Goal: Find specific page/section: Find specific page/section

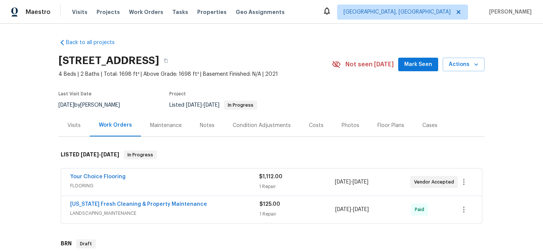
click at [168, 176] on div "Your Choice Flooring" at bounding box center [164, 177] width 189 height 9
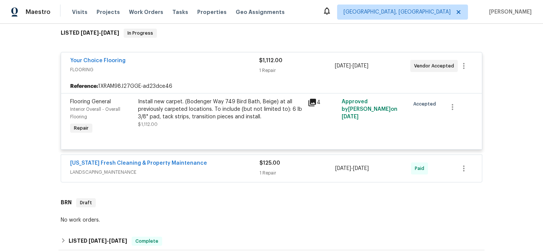
scroll to position [125, 0]
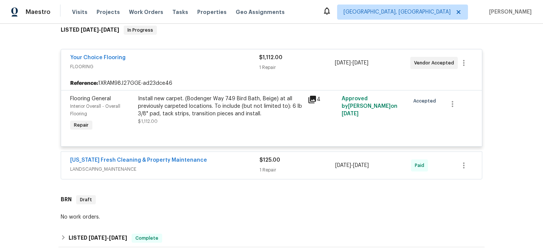
click at [310, 100] on icon at bounding box center [312, 99] width 9 height 9
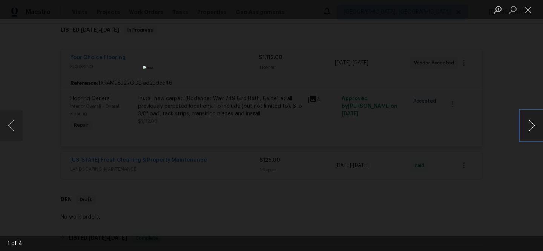
click at [529, 122] on button "Next image" at bounding box center [531, 125] width 23 height 30
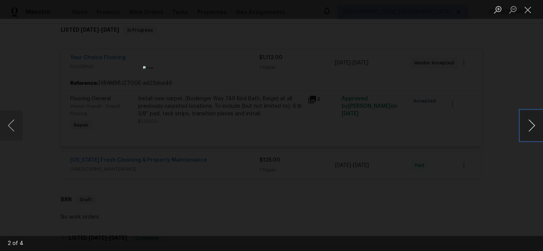
click at [529, 122] on button "Next image" at bounding box center [531, 125] width 23 height 30
click at [451, 199] on div "Lightbox" at bounding box center [271, 125] width 543 height 251
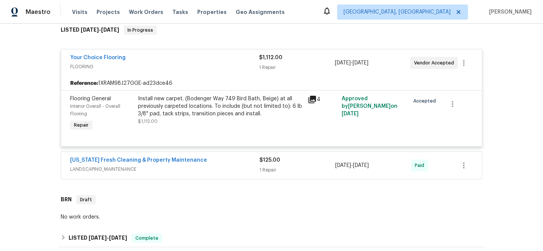
scroll to position [63, 0]
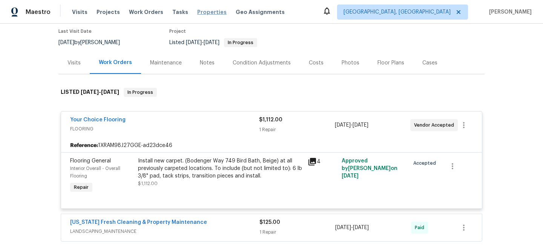
click at [197, 12] on span "Properties" at bounding box center [211, 12] width 29 height 8
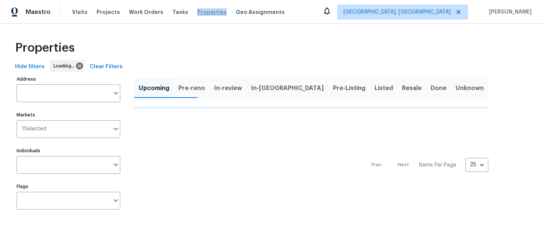
click at [197, 12] on span "Properties" at bounding box center [211, 12] width 29 height 8
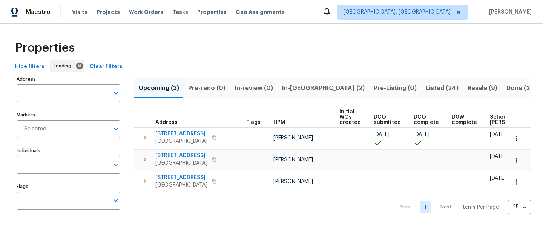
click at [124, 66] on div "Hide filters Loading... Clear Filters" at bounding box center [271, 67] width 519 height 14
click at [115, 66] on span "Clear Filters" at bounding box center [106, 66] width 33 height 9
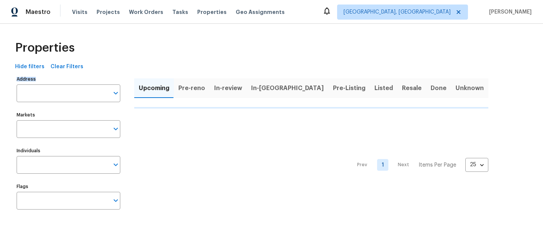
click at [115, 66] on div "Hide filters Clear Filters" at bounding box center [271, 67] width 519 height 14
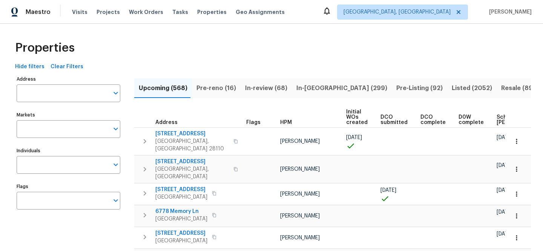
click at [75, 89] on input "Address" at bounding box center [63, 93] width 92 height 18
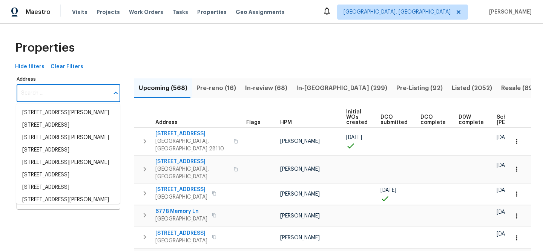
paste input "[STREET_ADDRESS]"
type input "[STREET_ADDRESS]"
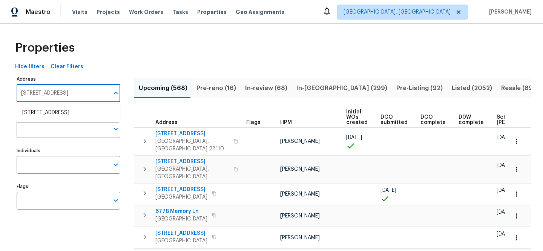
click at [81, 106] on ul "4124 Scales St Austin TX 78723" at bounding box center [68, 113] width 104 height 18
click at [81, 108] on li "4124 Scales St Austin TX 78723" at bounding box center [68, 113] width 104 height 12
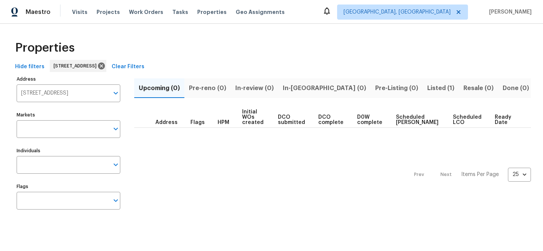
click at [427, 87] on span "Listed (1)" at bounding box center [440, 88] width 27 height 11
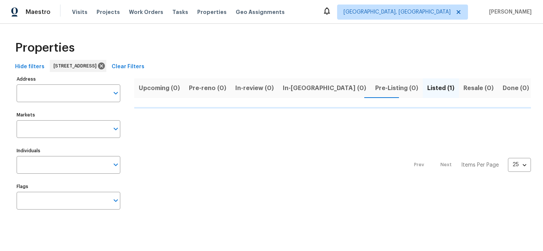
type input "4124 Scales St Austin TX 78723"
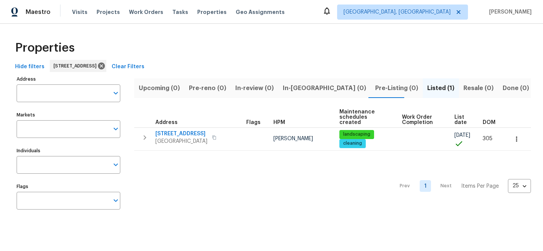
type input "4124 Scales St Austin TX 78723"
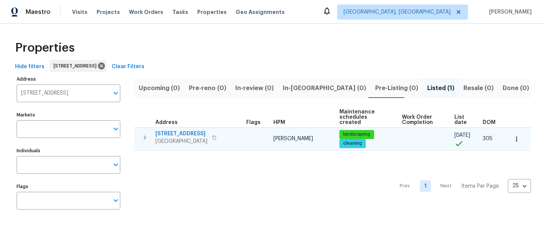
click at [185, 130] on span "[STREET_ADDRESS]" at bounding box center [181, 134] width 52 height 8
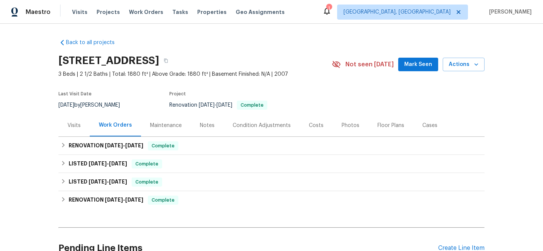
click at [66, 114] on div "Last Visit Date [DATE] by [PERSON_NAME] Project Renovation [DATE] - [DATE] Comp…" at bounding box center [186, 100] width 256 height 27
click at [68, 122] on div "Visits" at bounding box center [74, 126] width 13 height 8
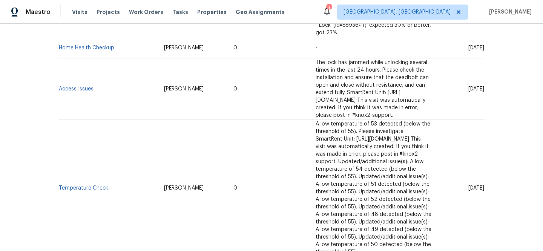
scroll to position [673, 0]
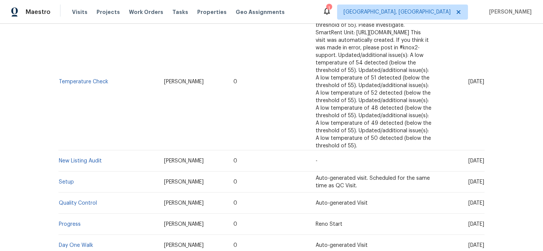
click at [68, 172] on td "Setup" at bounding box center [108, 182] width 100 height 21
click at [67, 180] on link "Setup" at bounding box center [66, 182] width 15 height 5
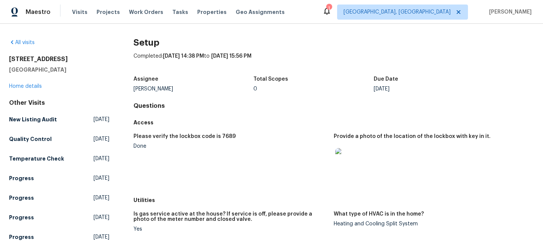
click at [342, 169] on img at bounding box center [347, 160] width 24 height 24
